Goal: Find specific page/section

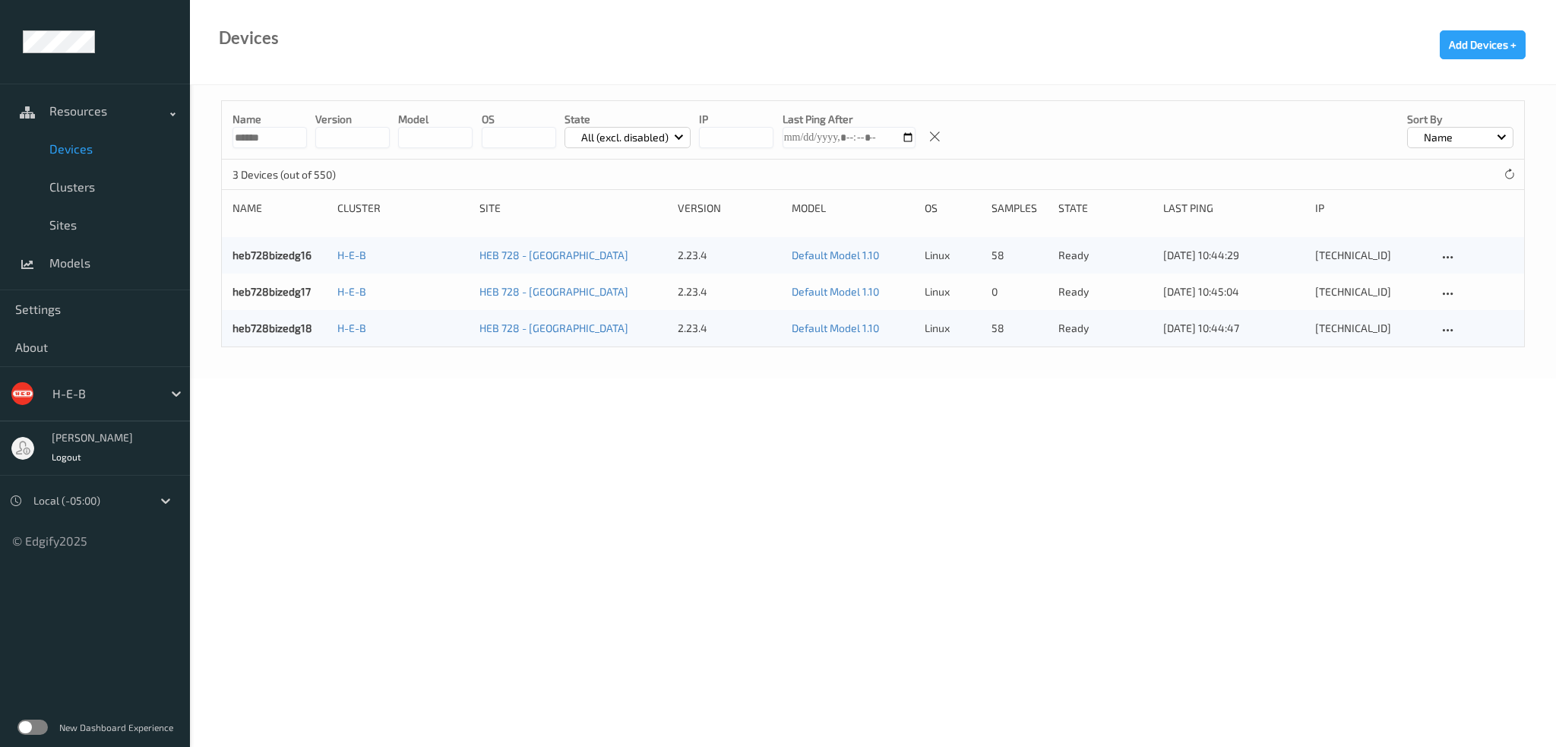
click at [256, 140] on input "******" at bounding box center [270, 137] width 74 height 21
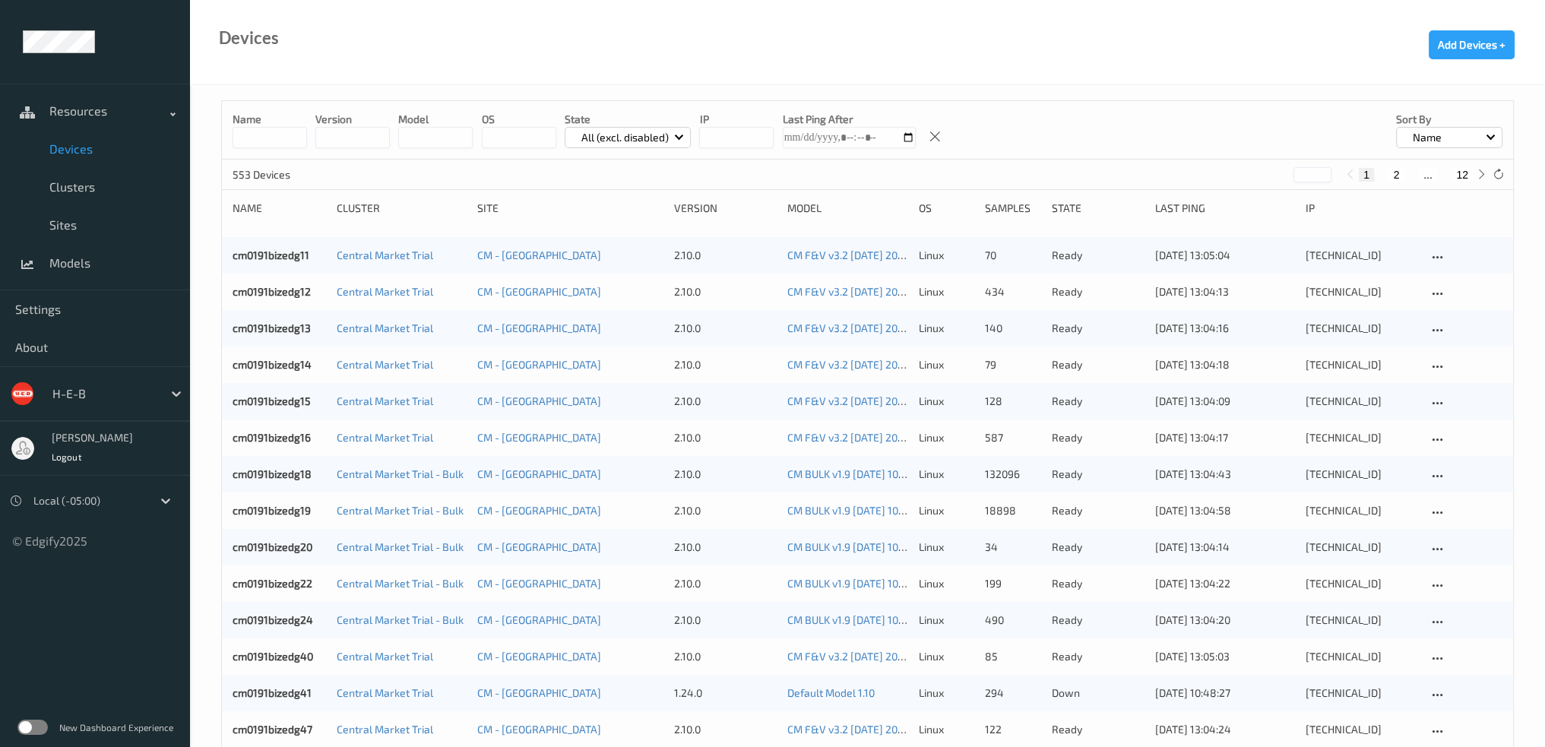
click at [591, 144] on div "All (excl. disabled)" at bounding box center [628, 137] width 127 height 21
click at [610, 274] on p "Down" at bounding box center [617, 279] width 105 height 27
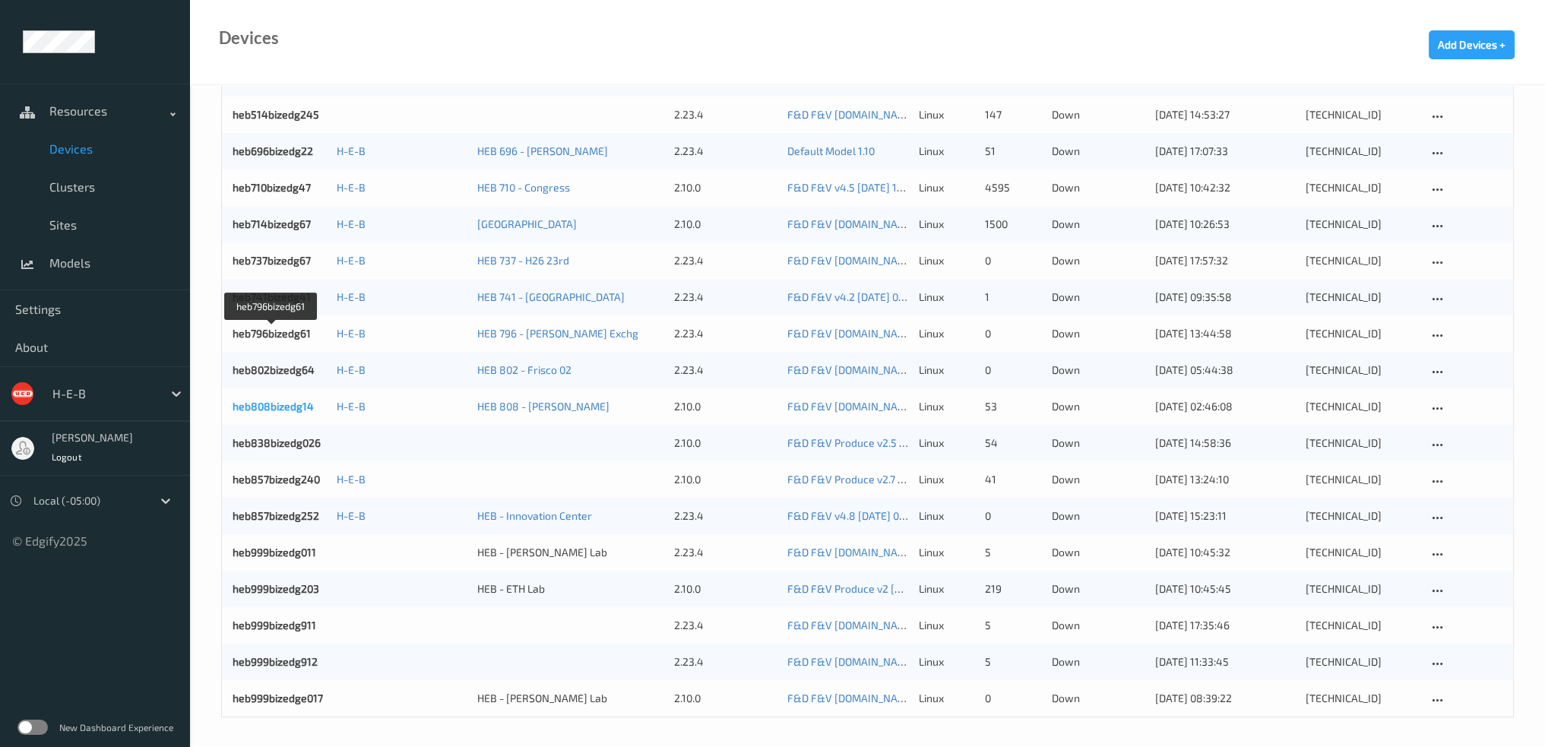
scroll to position [616, 0]
click at [55, 176] on link "Clusters" at bounding box center [95, 187] width 190 height 38
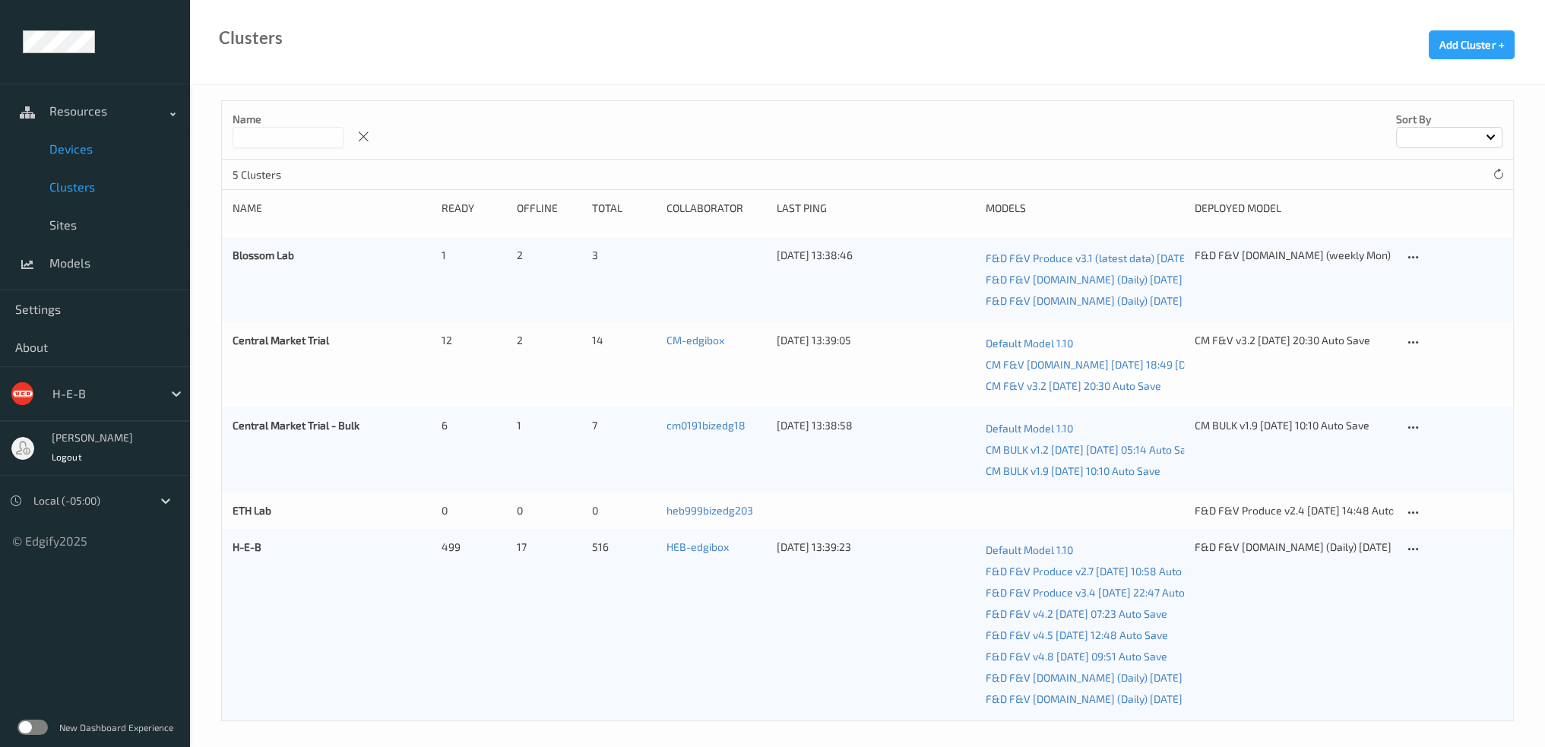
click at [81, 150] on span "Devices" at bounding box center [111, 148] width 125 height 15
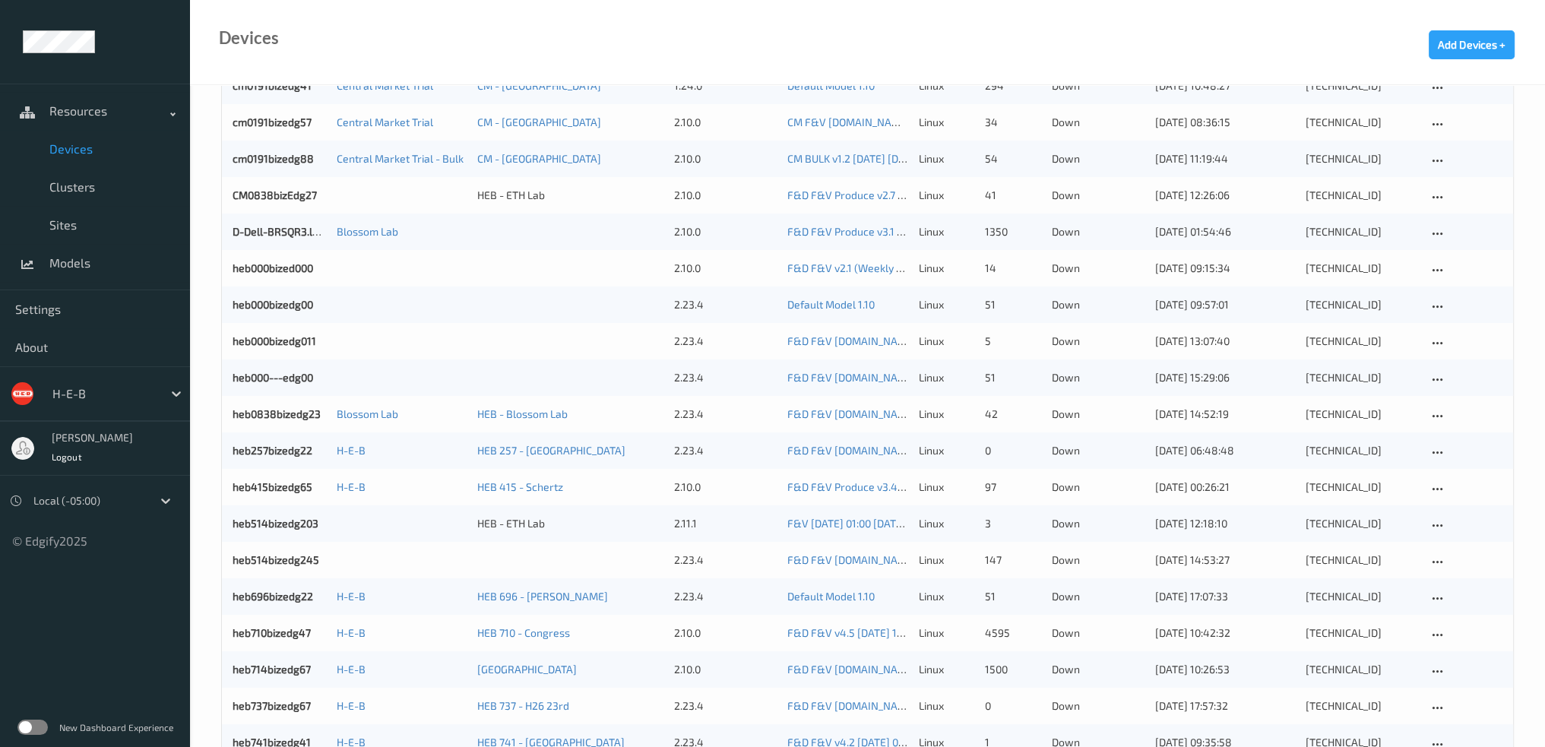
scroll to position [228, 0]
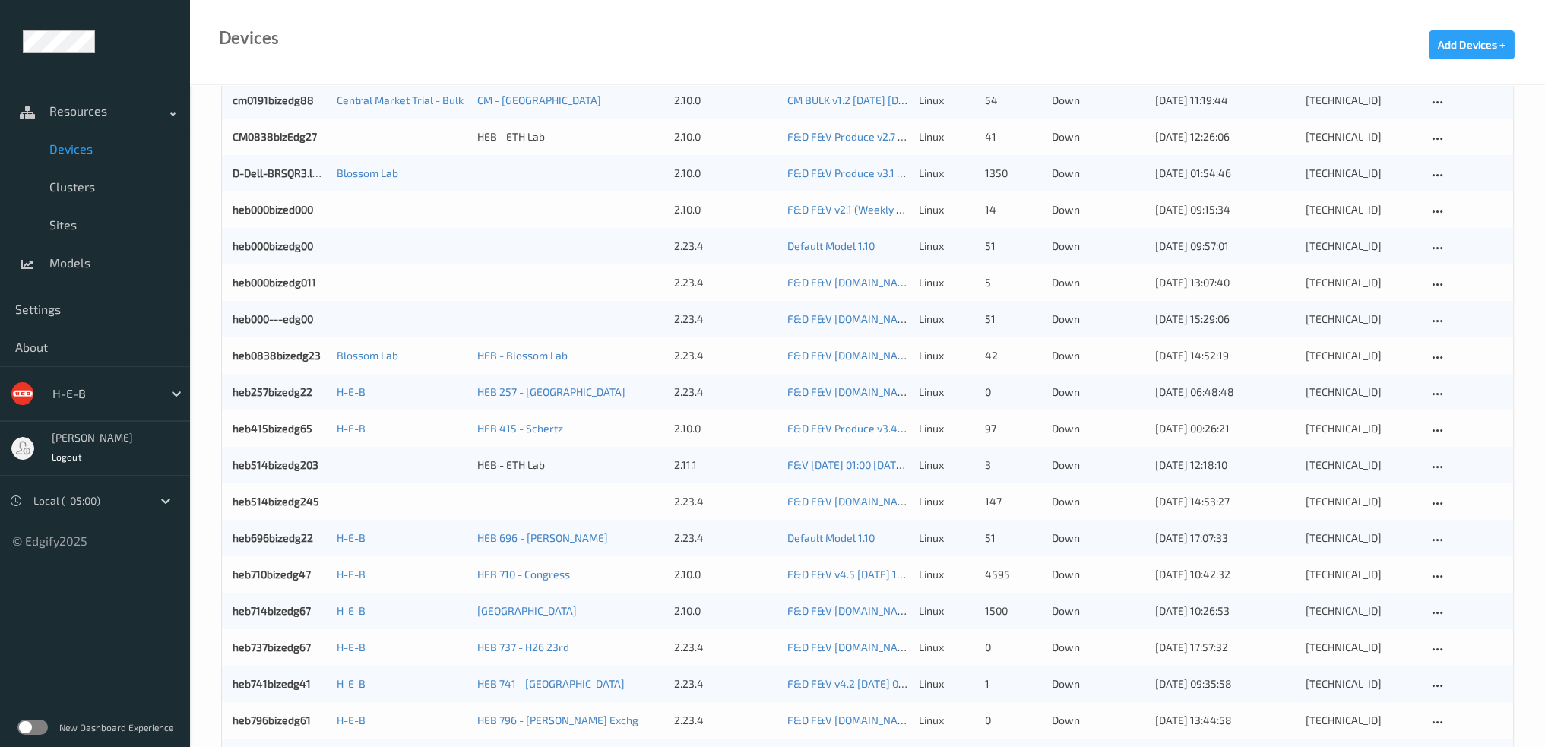
click at [100, 662] on ul "Resources Devices Clusters Sites Models Settings About H-E-B [PERSON_NAME] Logo…" at bounding box center [95, 373] width 190 height 747
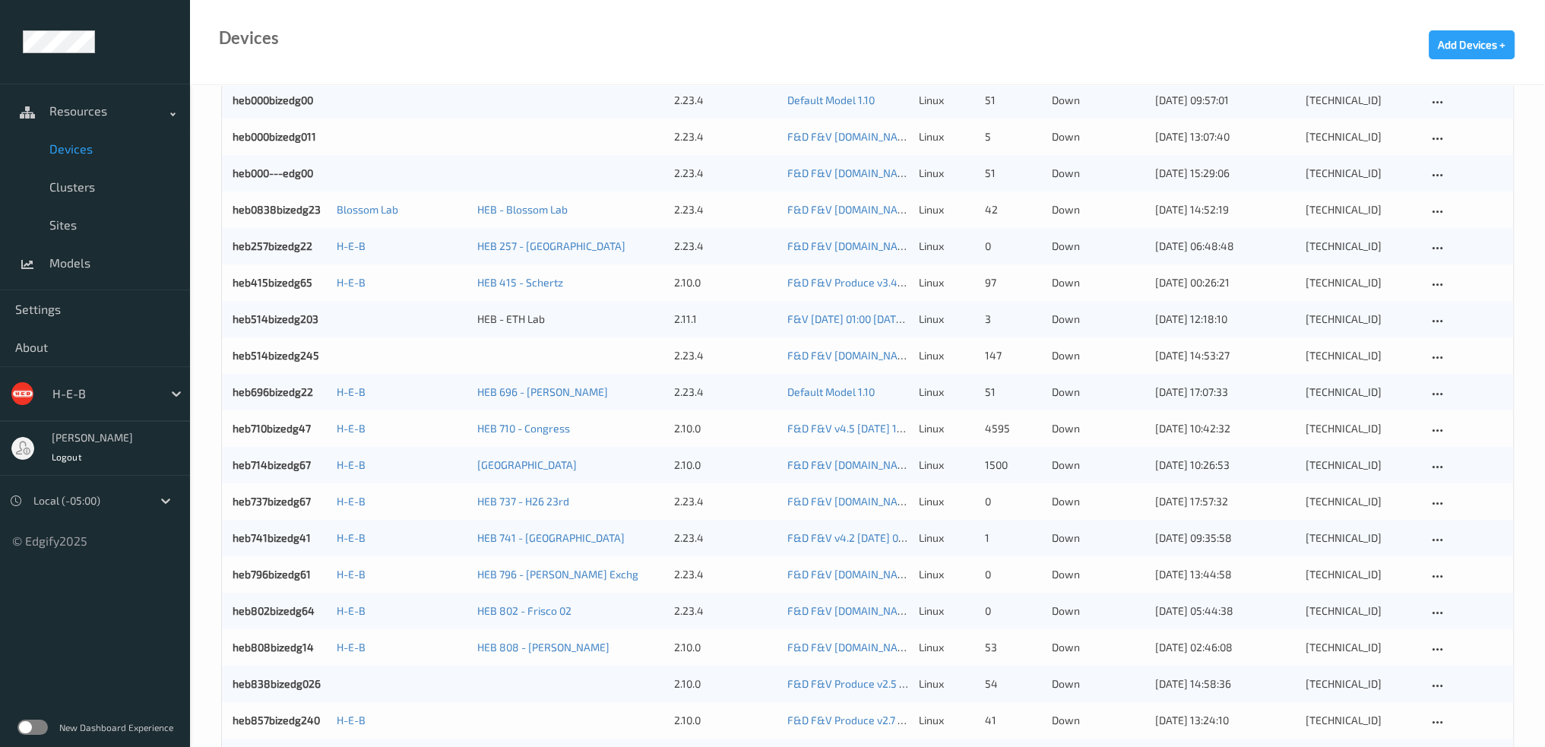
scroll to position [380, 0]
